Goal: Information Seeking & Learning: Learn about a topic

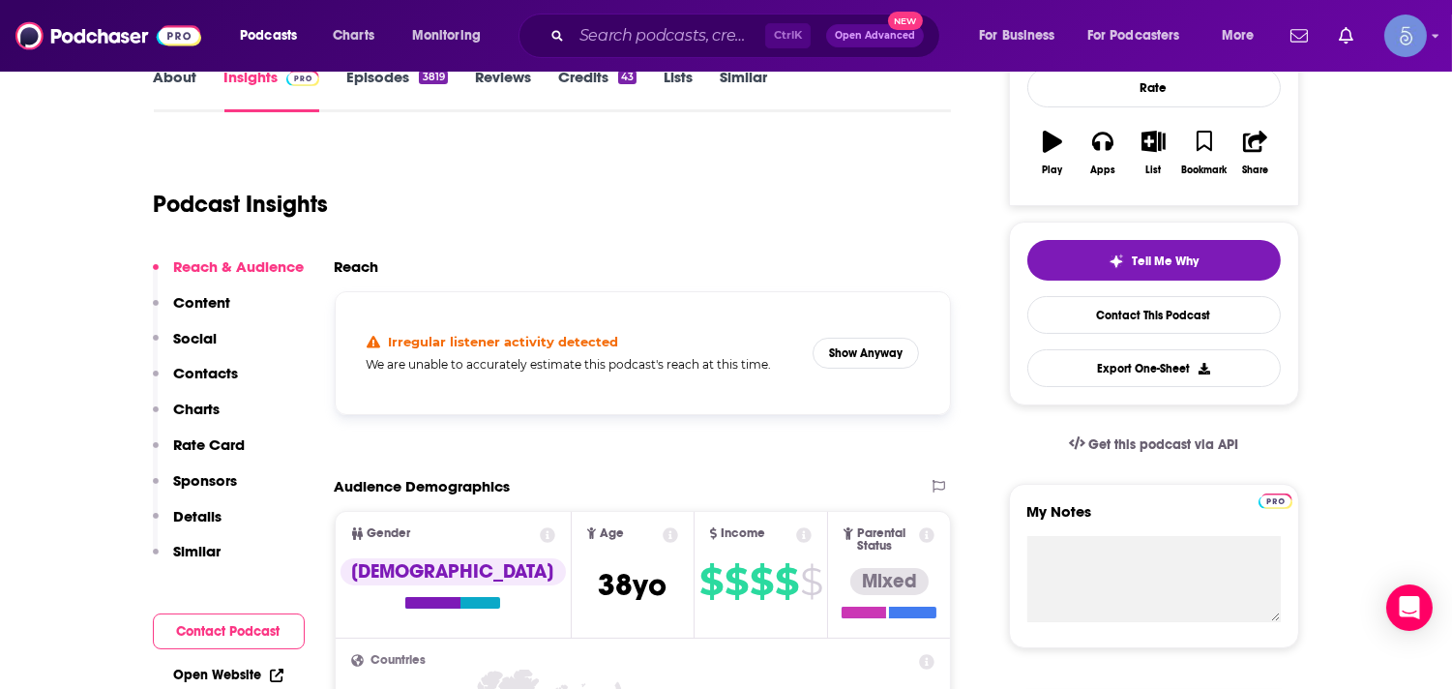
scroll to position [301, 0]
click at [615, 29] on input "Search podcasts, credits, & more..." at bounding box center [668, 35] width 193 height 31
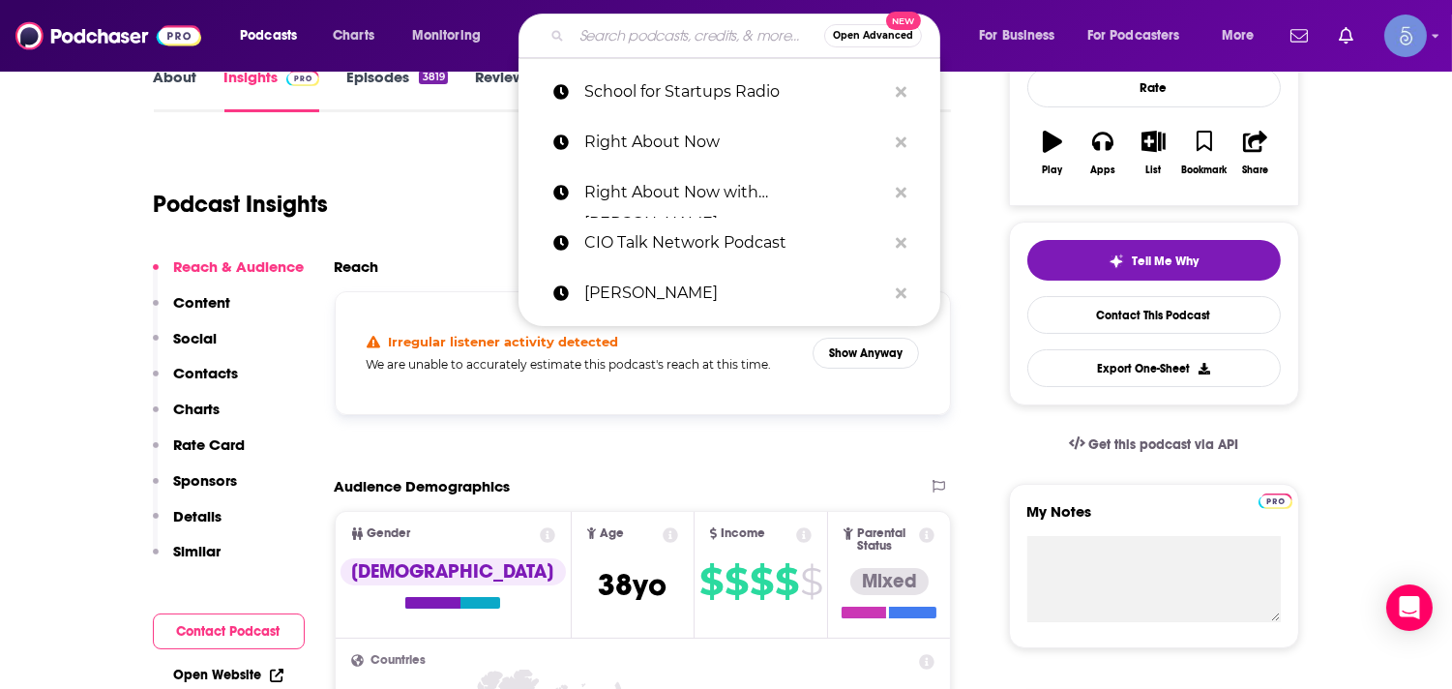
paste input "School for Startups Radio"
type input "School for Startups Radio"
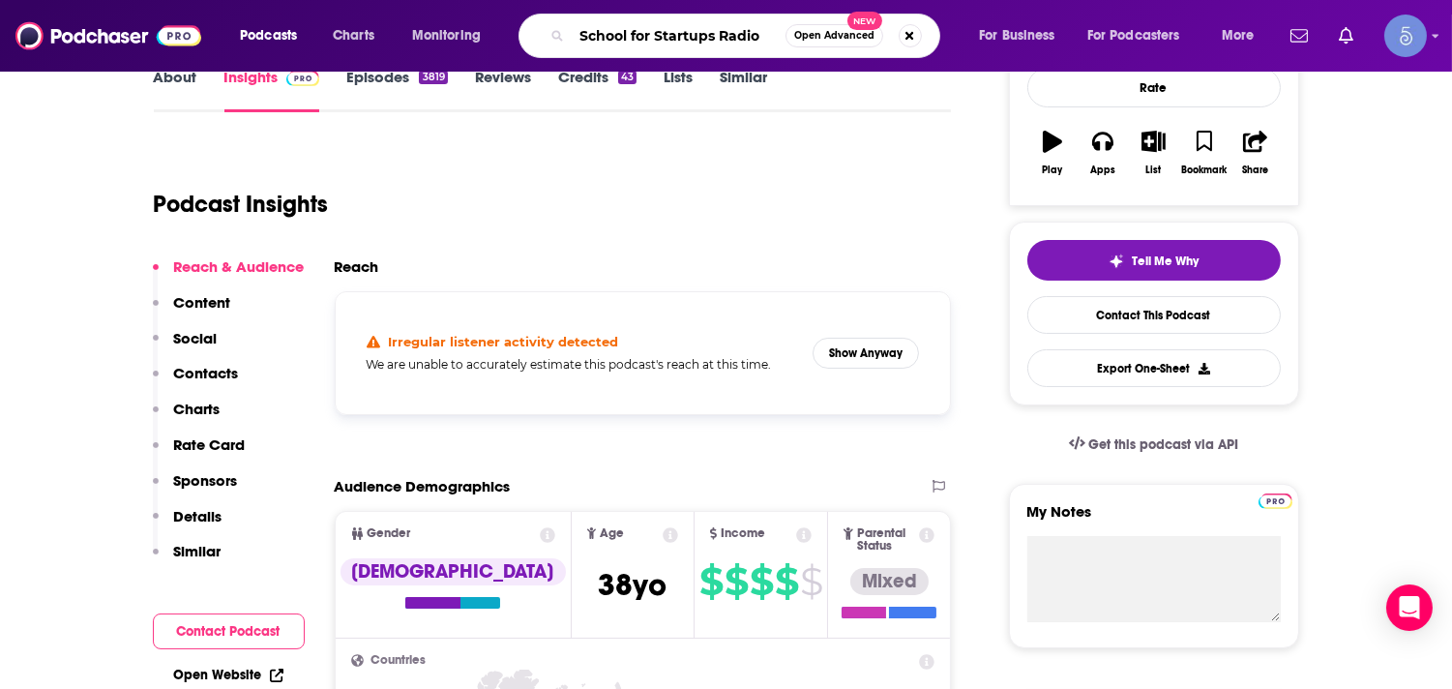
click at [615, 37] on input "School for Startups Radio" at bounding box center [679, 35] width 214 height 31
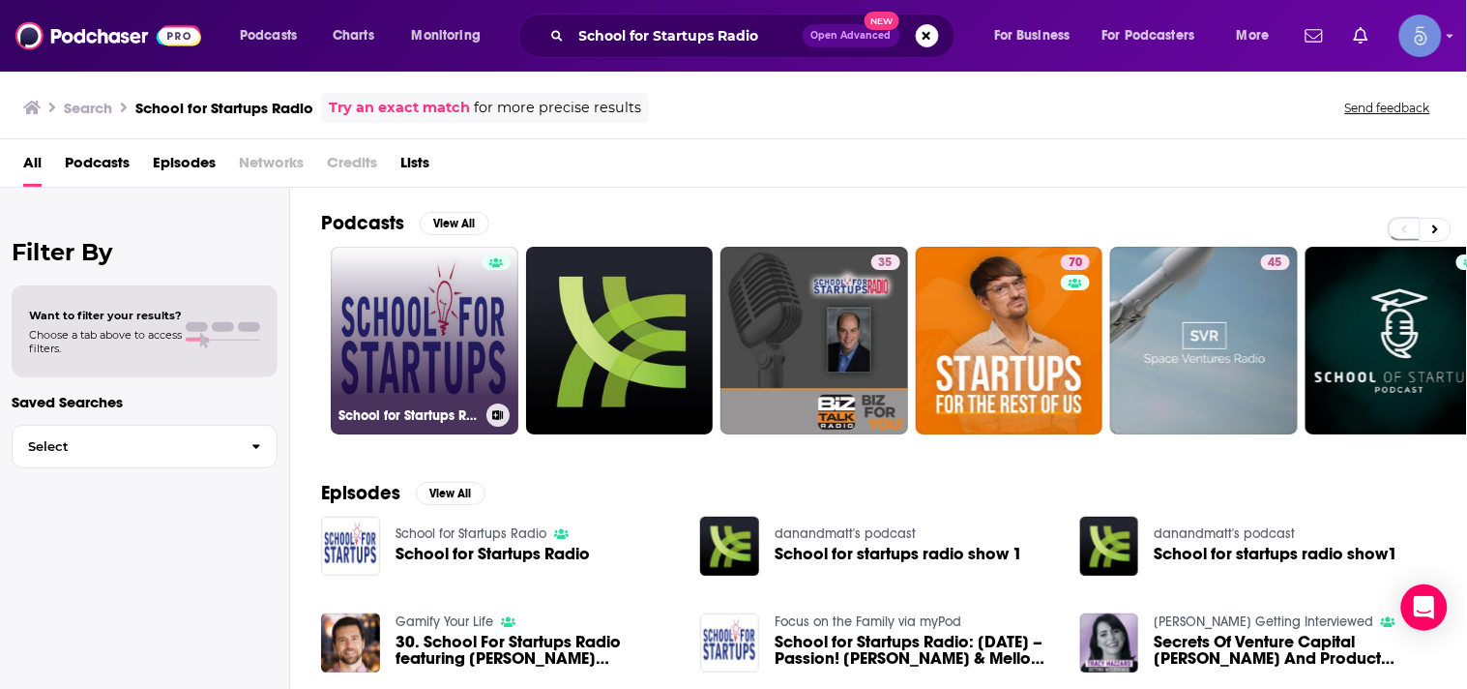
click at [435, 298] on link "School for Startups Radio" at bounding box center [425, 341] width 188 height 188
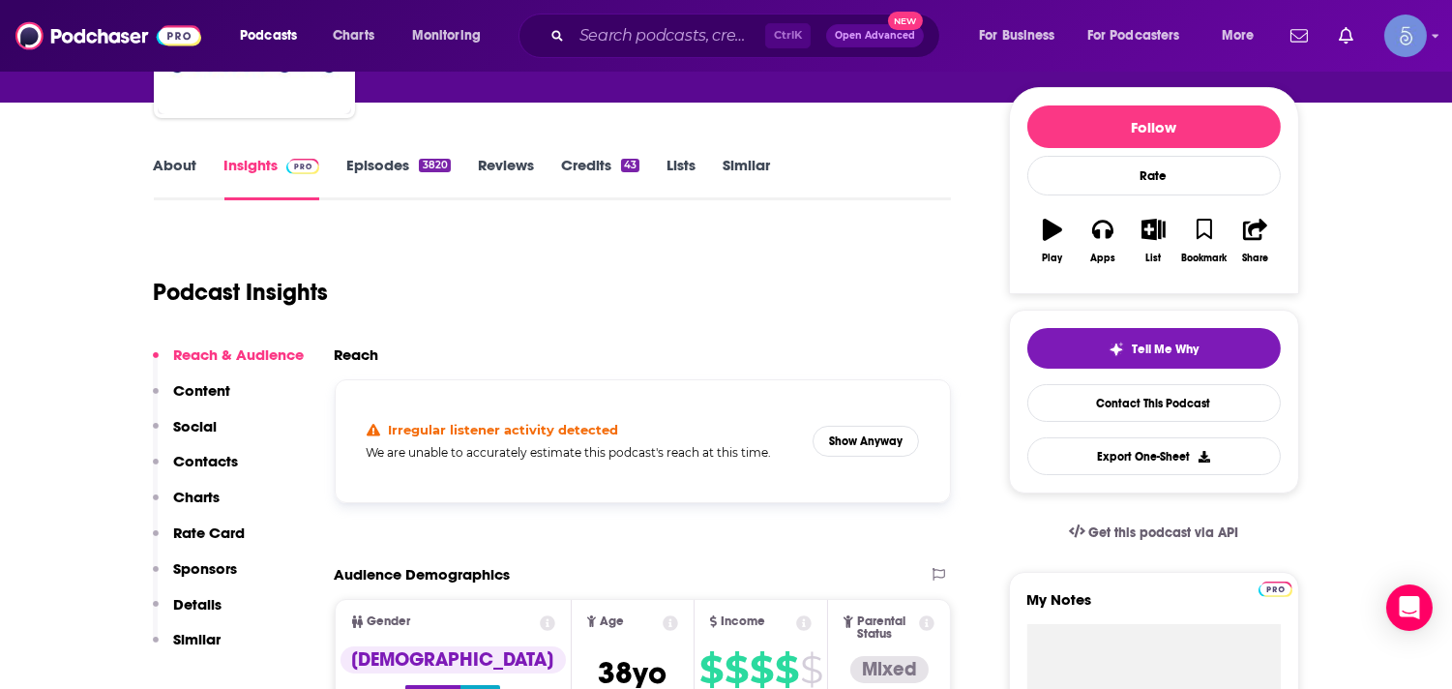
scroll to position [171, 0]
